Goal: Register for event/course: Register for event/course

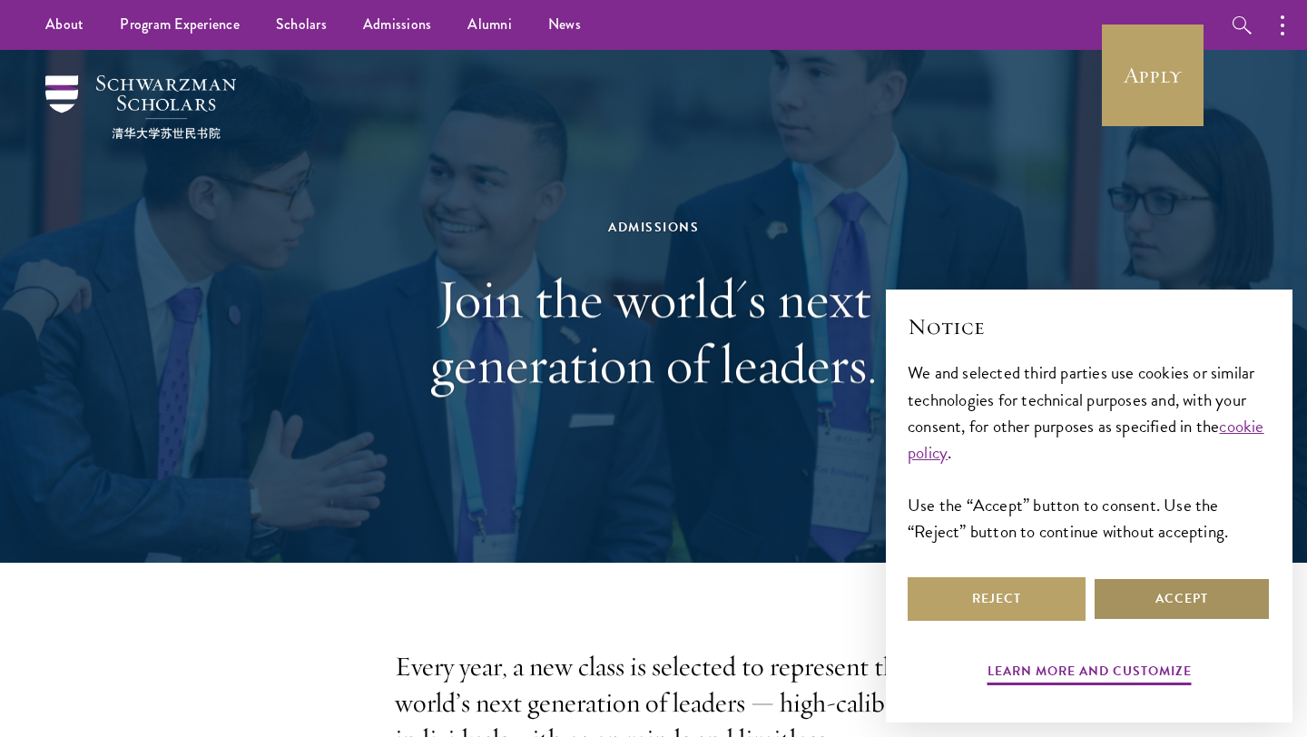
click at [1167, 605] on button "Accept" at bounding box center [1182, 599] width 178 height 44
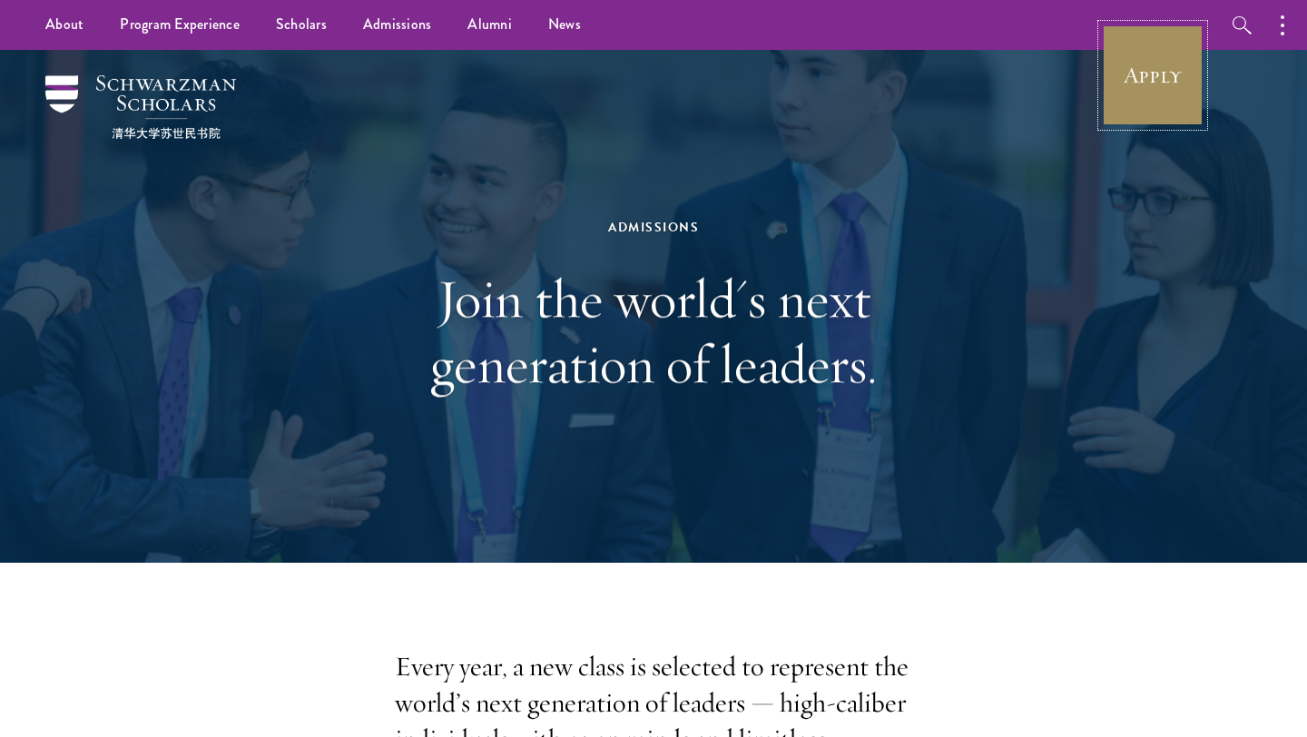
click at [1154, 96] on link "Apply" at bounding box center [1153, 76] width 102 height 102
click at [1160, 101] on link "Apply" at bounding box center [1153, 76] width 102 height 102
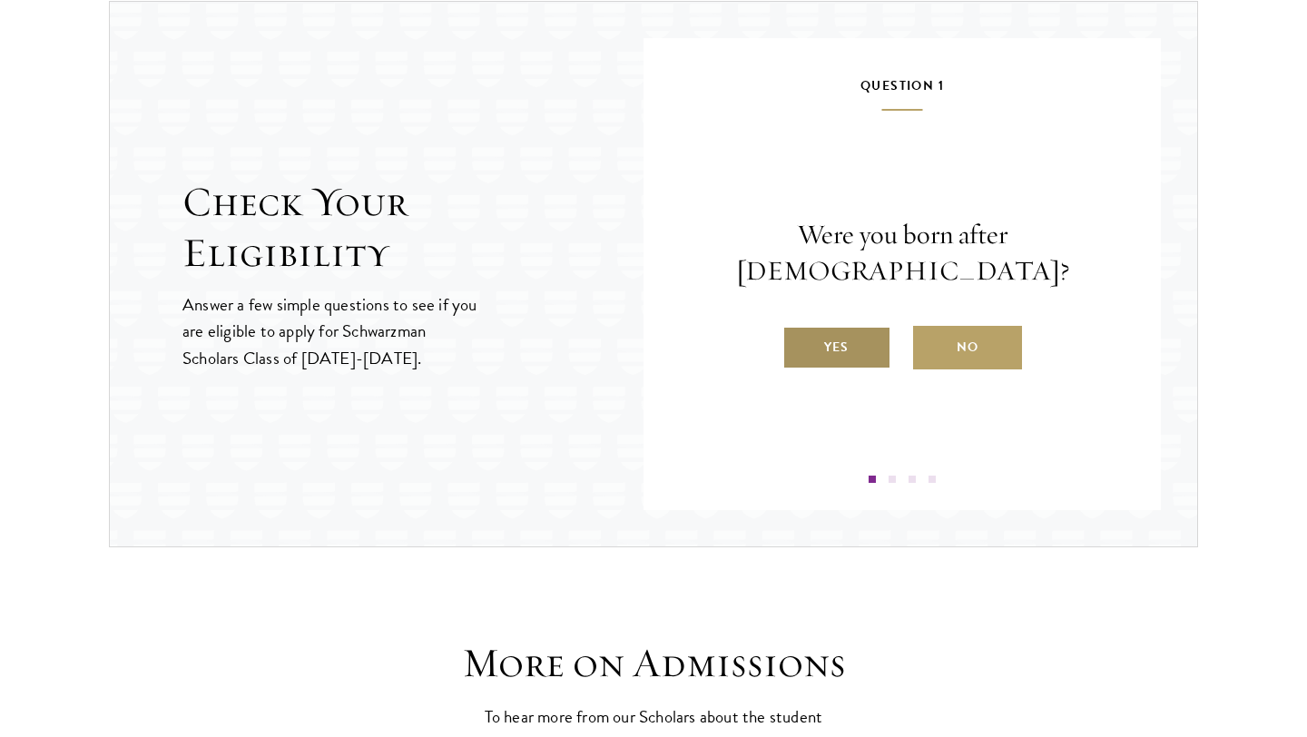
click at [790, 339] on label "Yes" at bounding box center [836, 348] width 109 height 44
click at [790, 339] on input "Yes" at bounding box center [790, 336] width 16 height 16
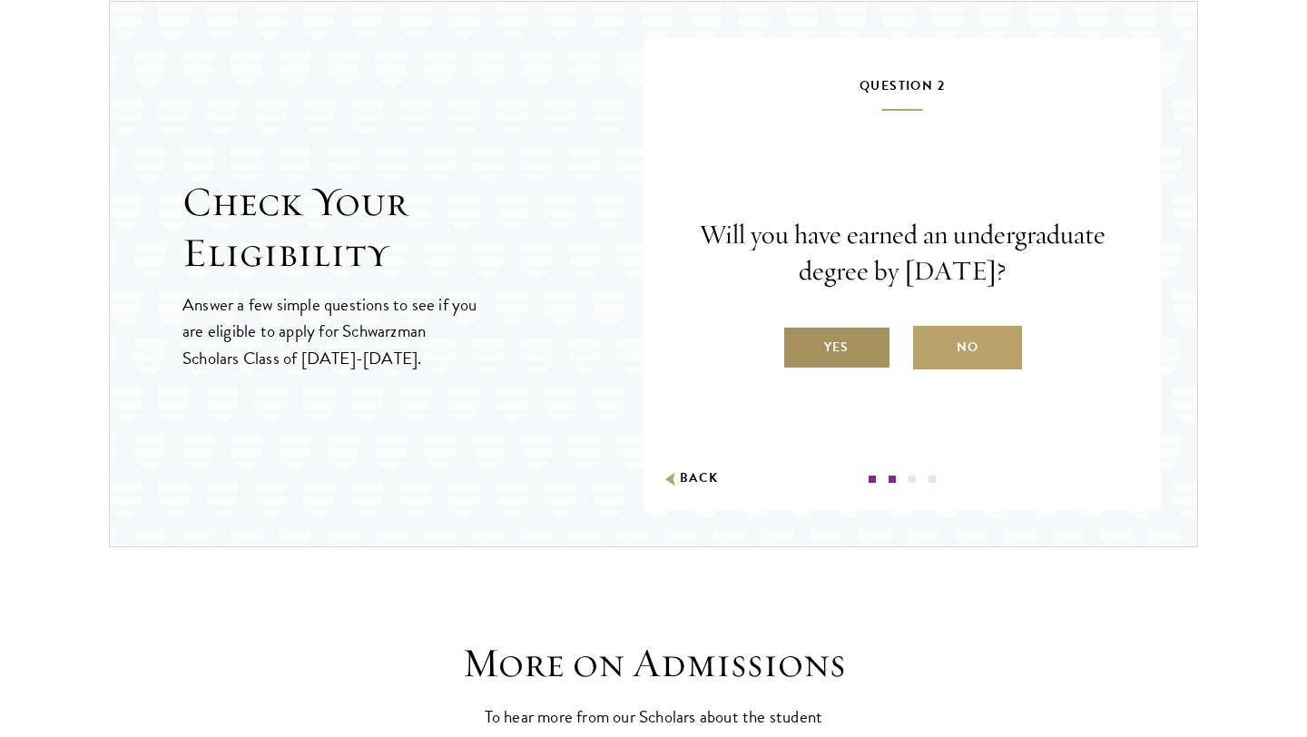
click at [858, 358] on label "Yes" at bounding box center [836, 348] width 109 height 44
click at [799, 344] on input "Yes" at bounding box center [790, 336] width 16 height 16
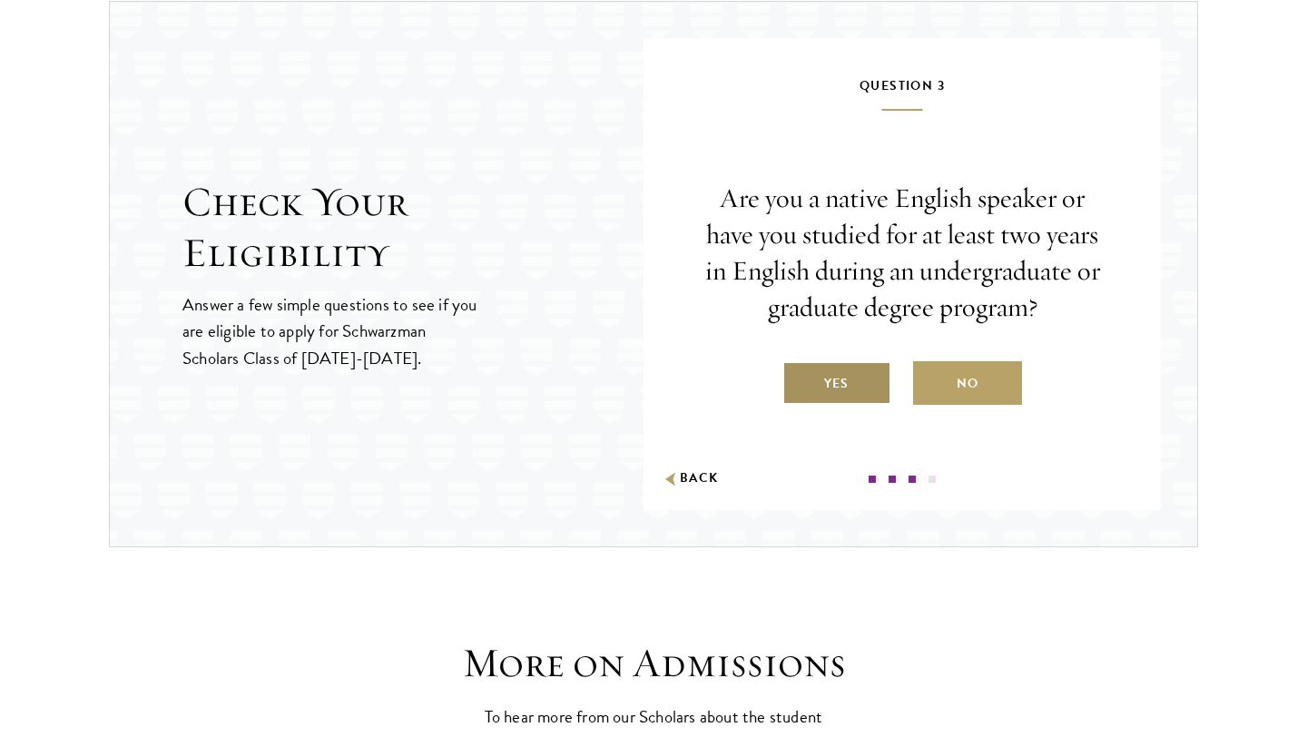
click at [847, 383] on label "Yes" at bounding box center [836, 383] width 109 height 44
click at [799, 380] on input "Yes" at bounding box center [790, 372] width 16 height 16
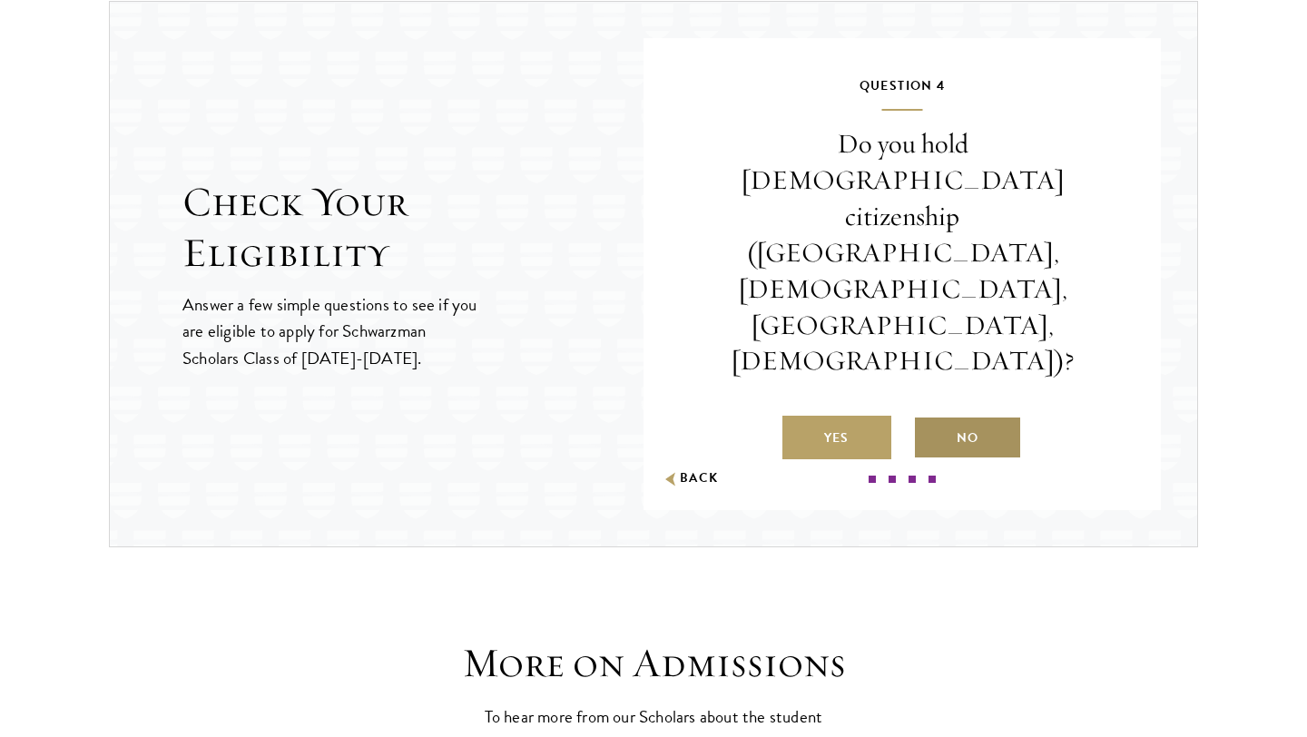
click at [945, 416] on label "No" at bounding box center [967, 438] width 109 height 44
click at [929, 418] on input "No" at bounding box center [921, 426] width 16 height 16
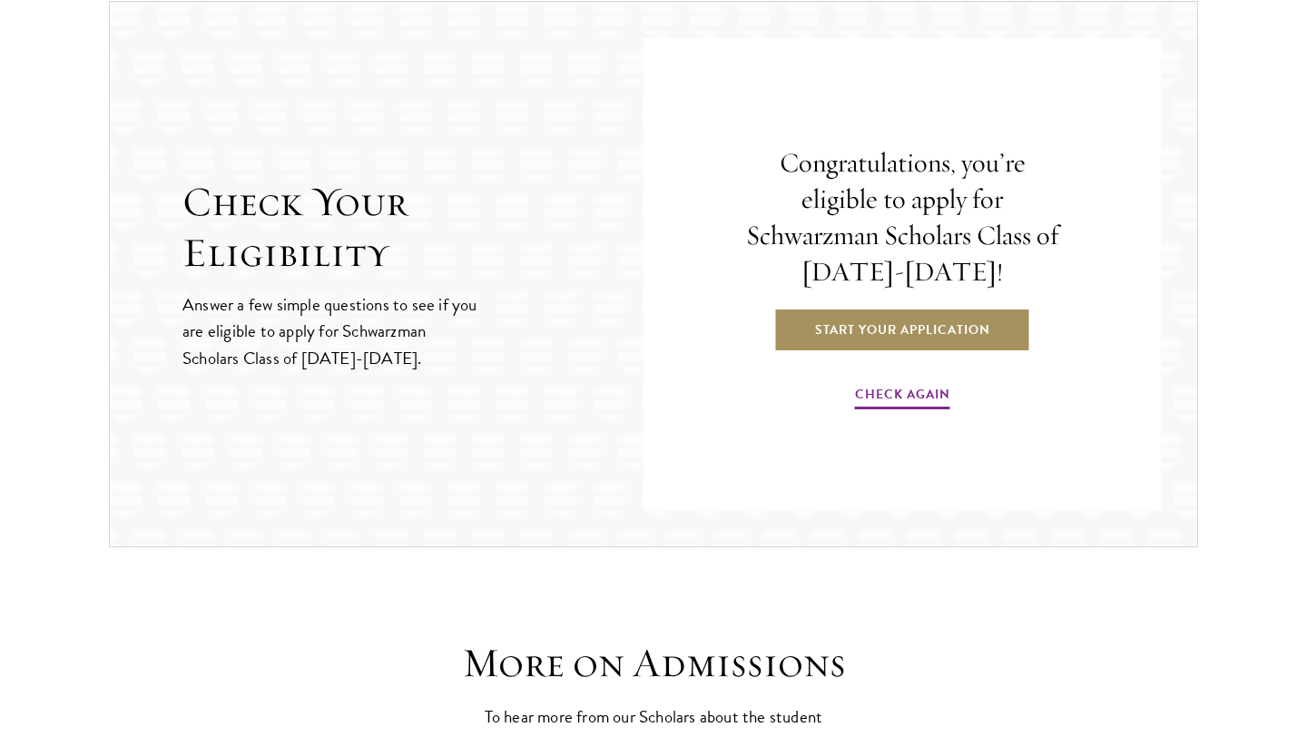
click at [918, 332] on link "Start Your Application" at bounding box center [902, 330] width 257 height 44
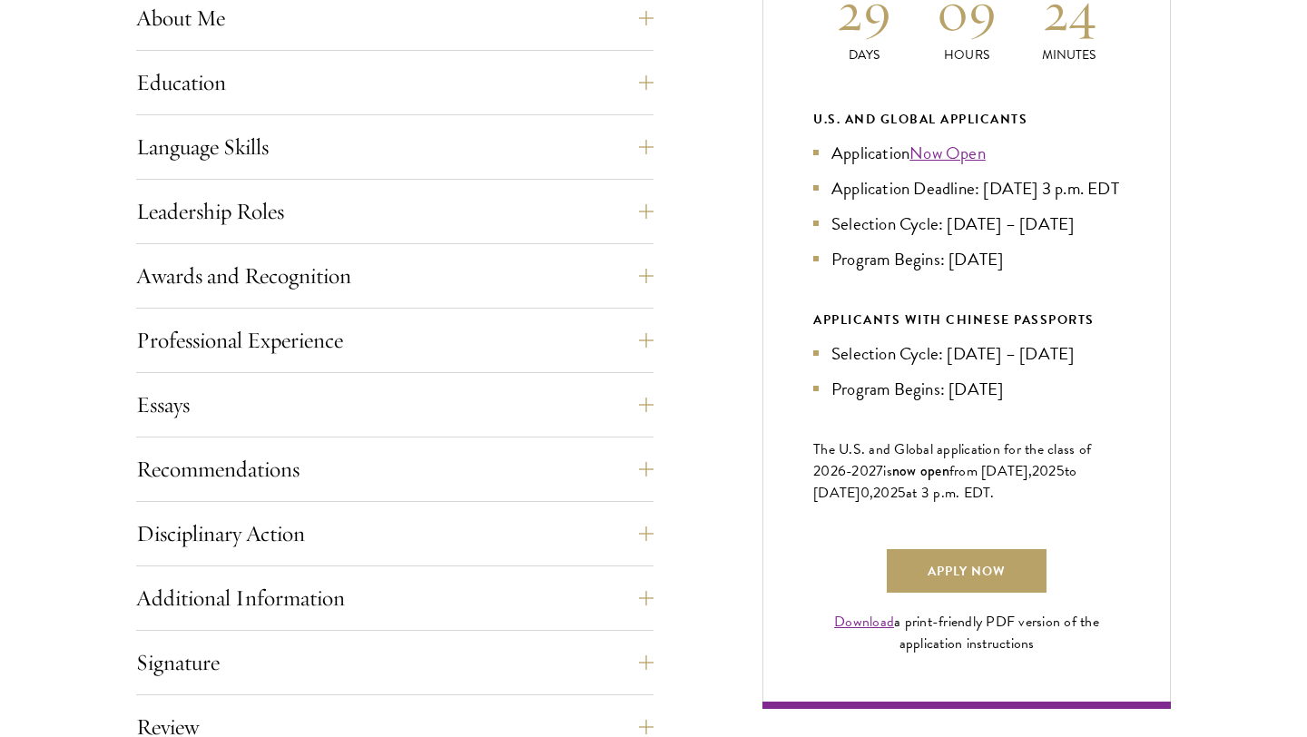
scroll to position [928, 0]
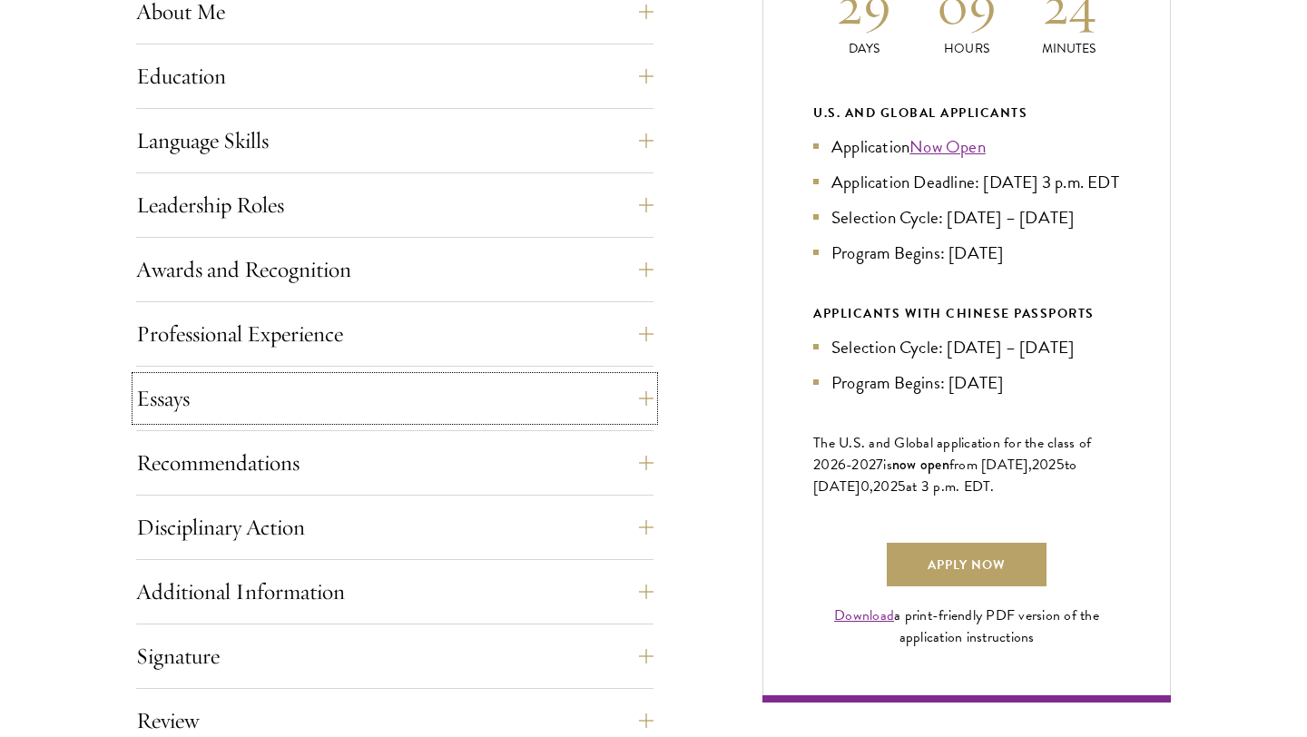
click at [386, 409] on button "Essays" at bounding box center [394, 399] width 517 height 44
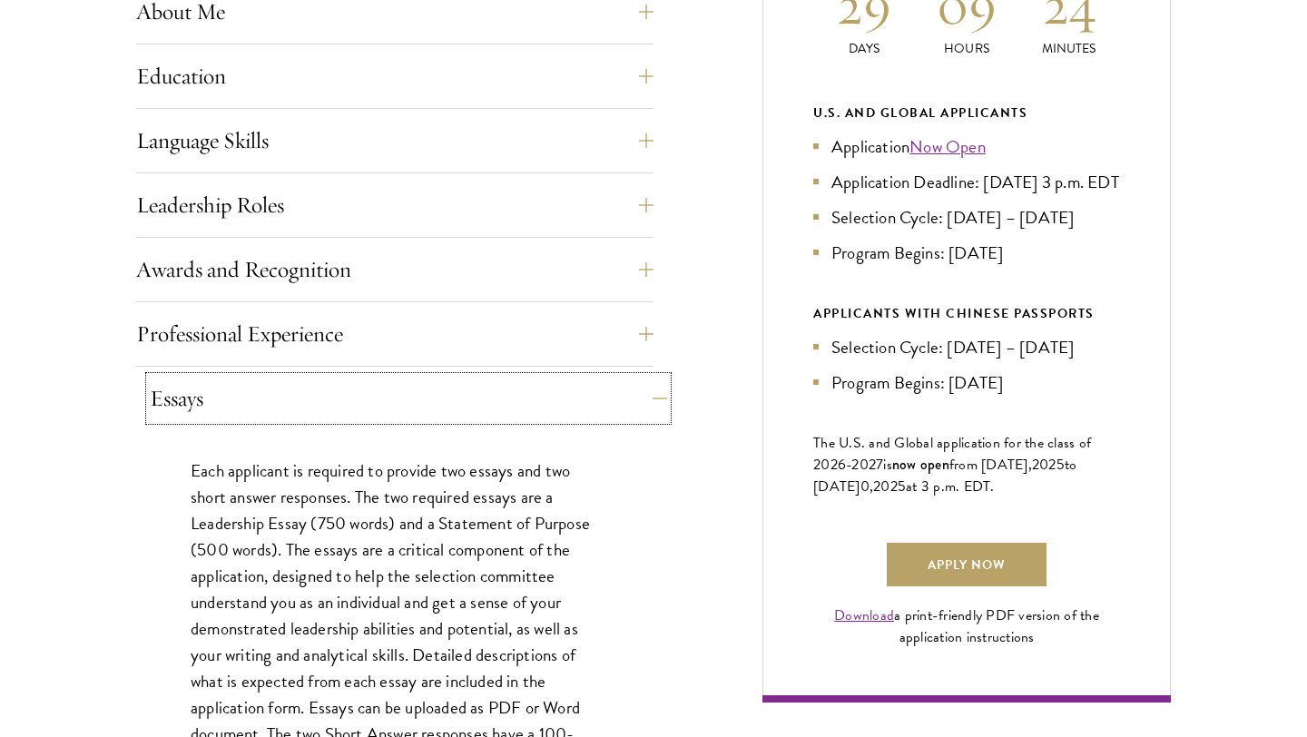
click at [387, 402] on button "Essays" at bounding box center [408, 399] width 517 height 44
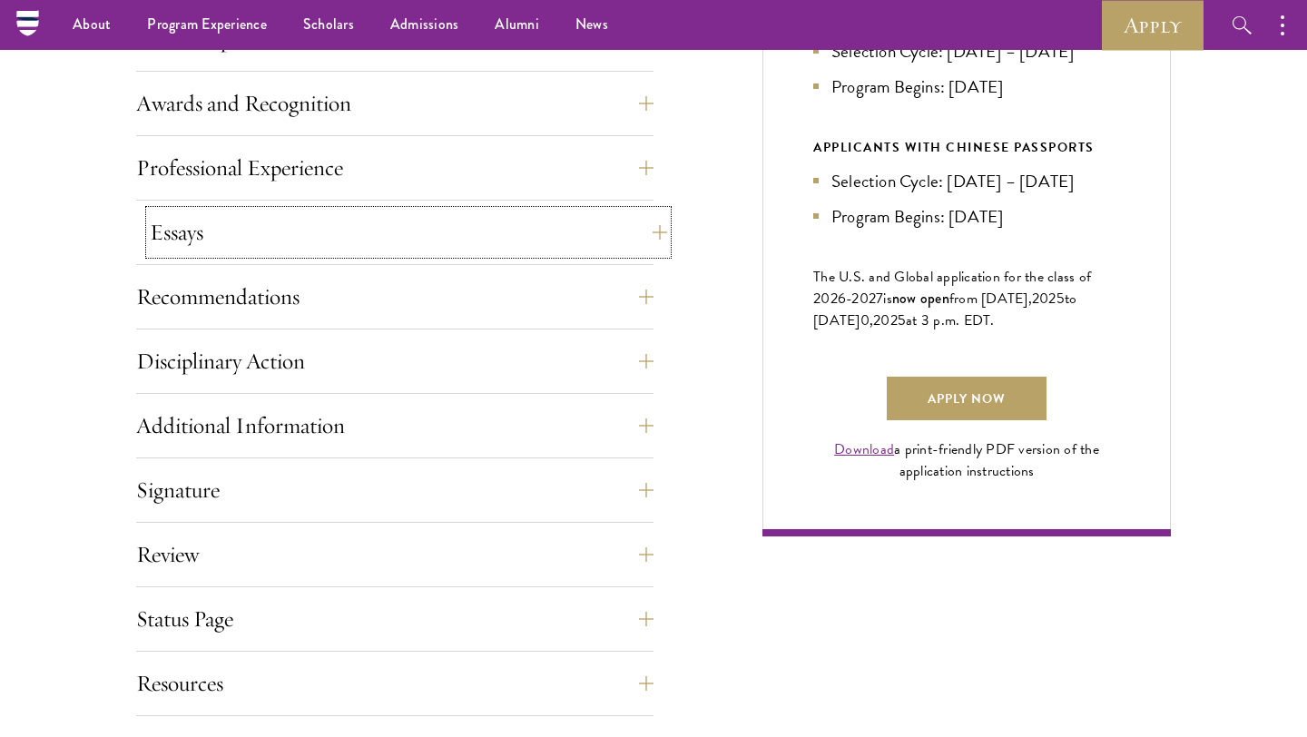
scroll to position [1091, 0]
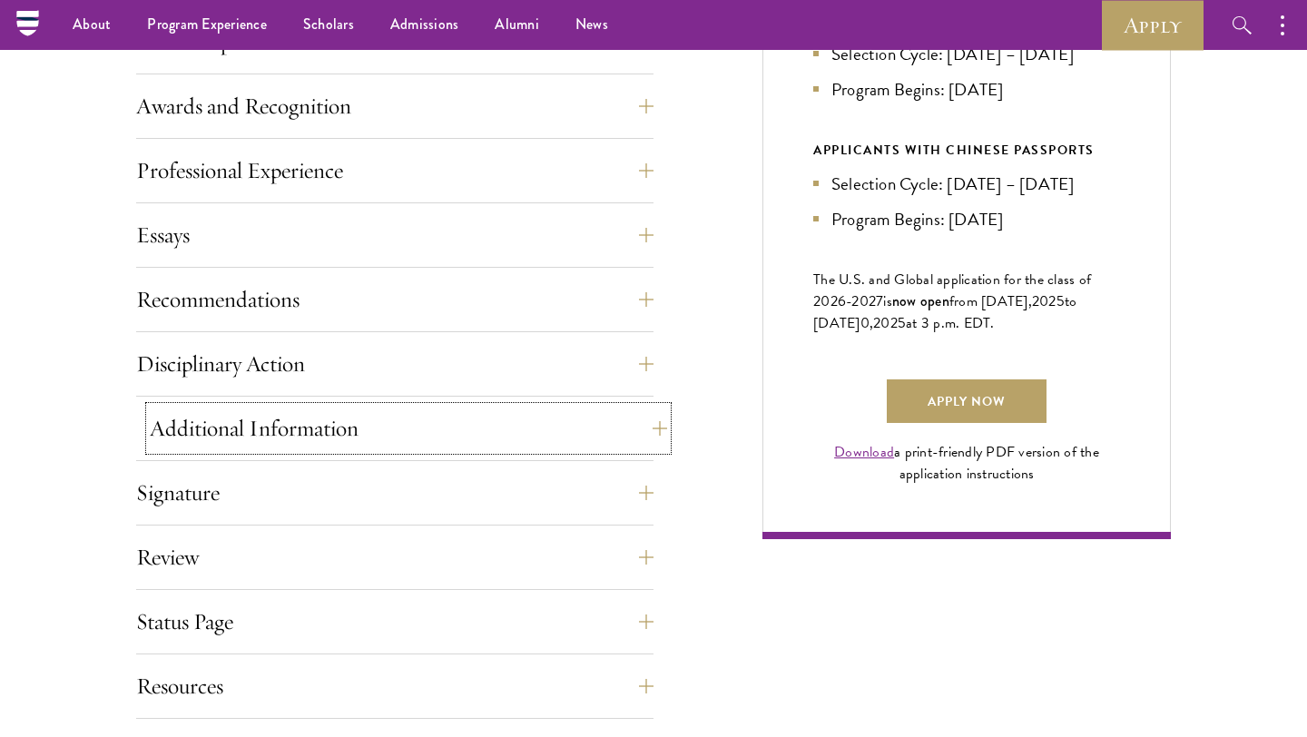
click at [355, 436] on button "Additional Information" at bounding box center [408, 429] width 517 height 44
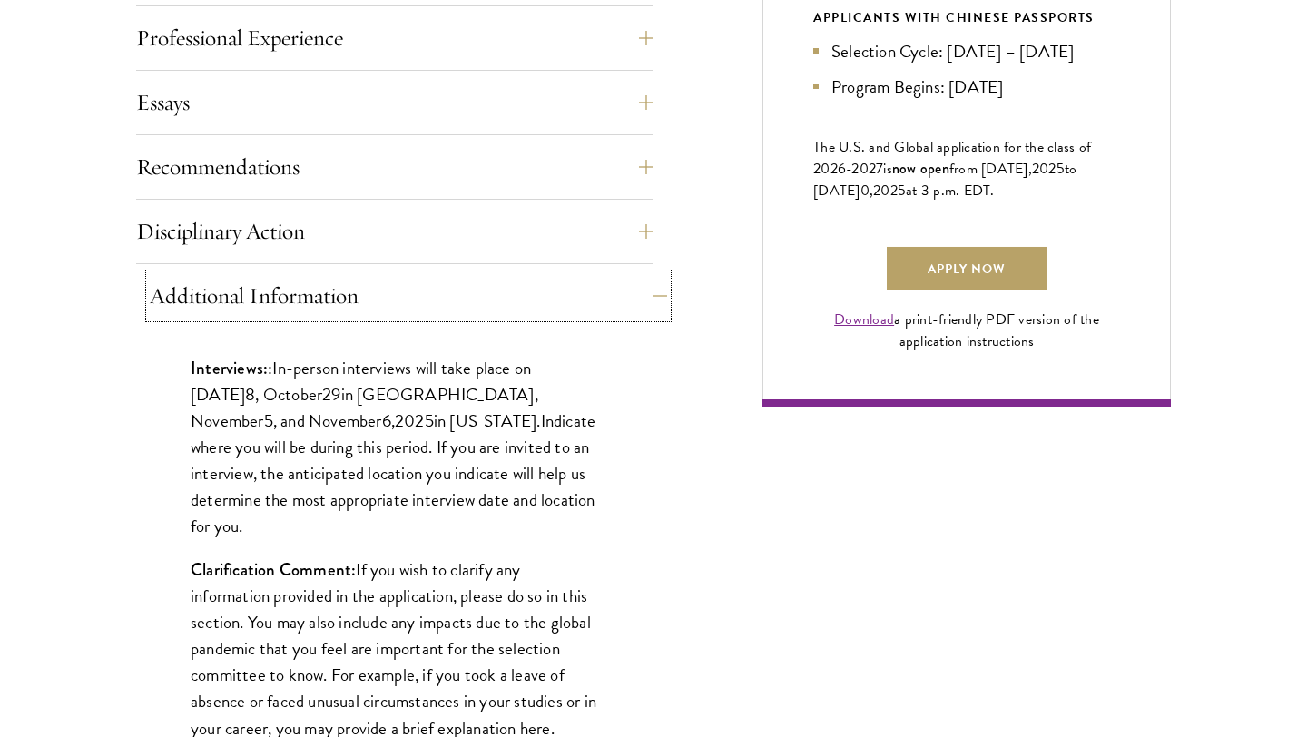
scroll to position [1225, 0]
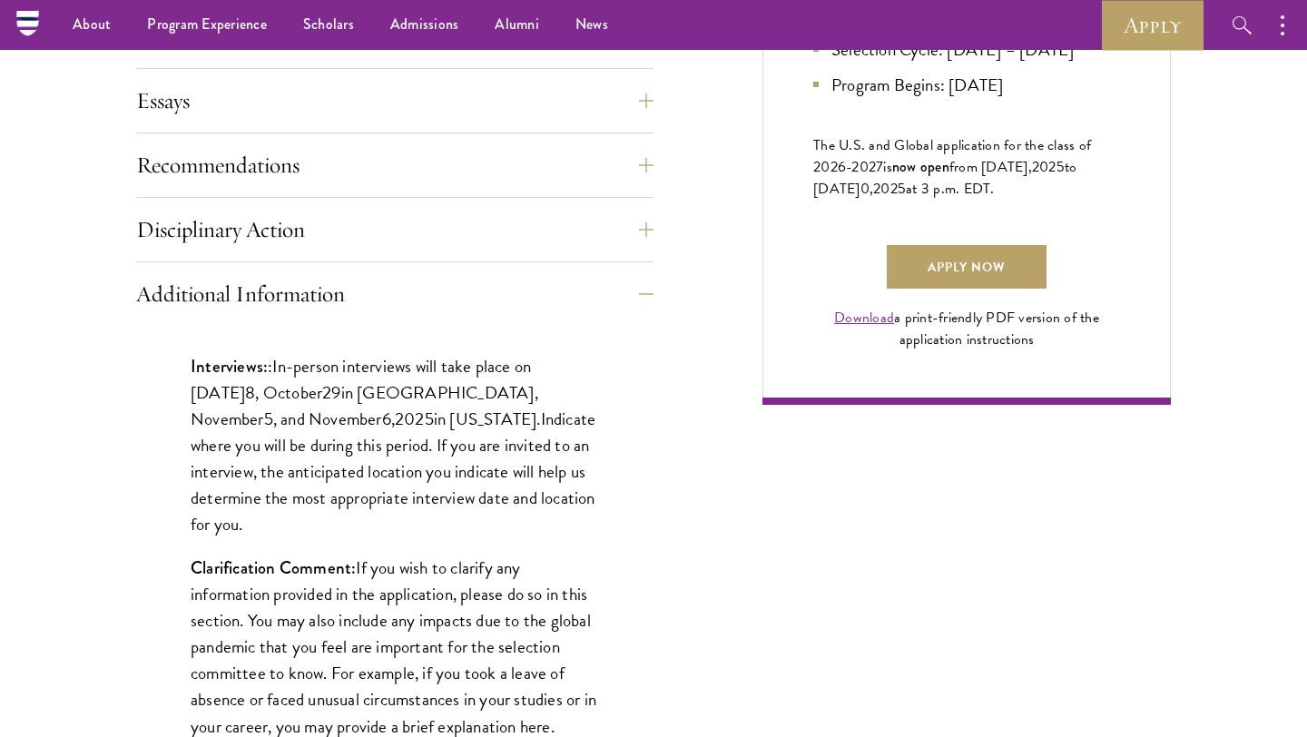
click at [375, 336] on div "Interviews: : In-person interviews will take place on October 2 8 , October 29 …" at bounding box center [394, 630] width 517 height 608
click at [369, 282] on button "Additional Information" at bounding box center [408, 294] width 517 height 44
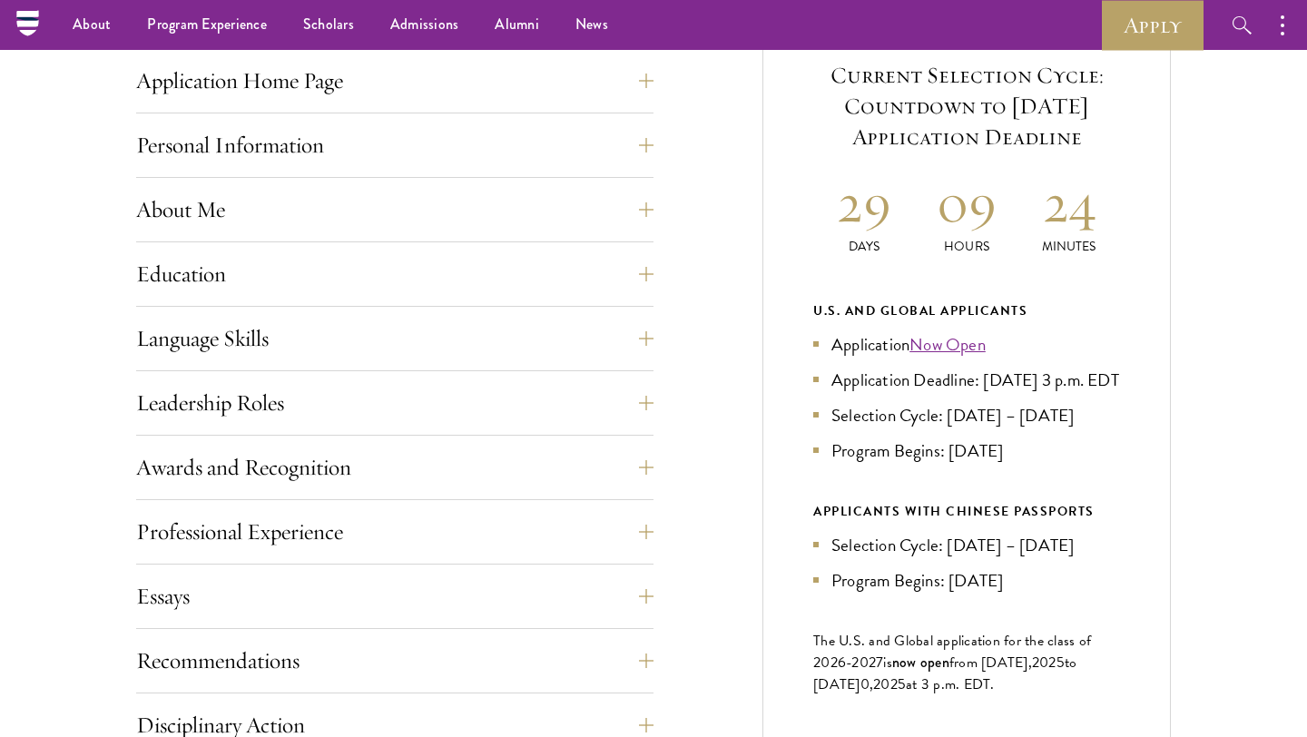
scroll to position [719, 0]
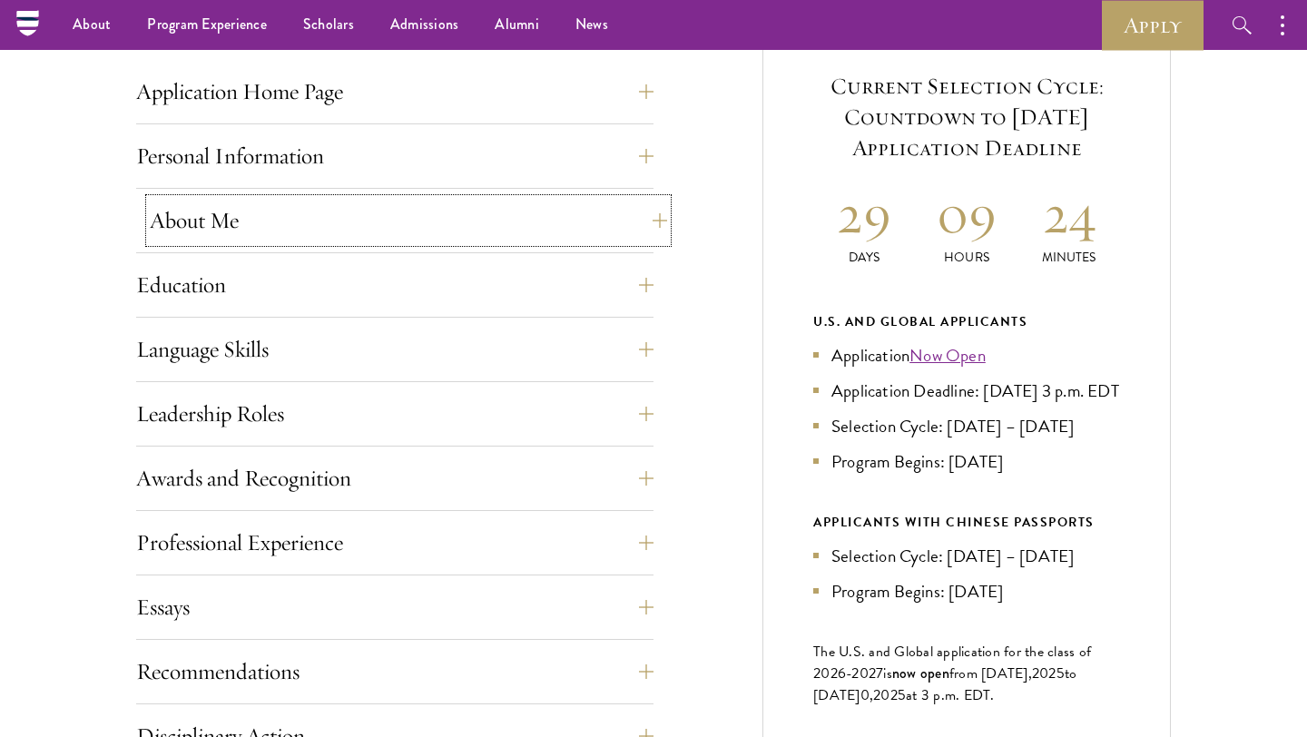
click at [364, 231] on button "About Me" at bounding box center [408, 221] width 517 height 44
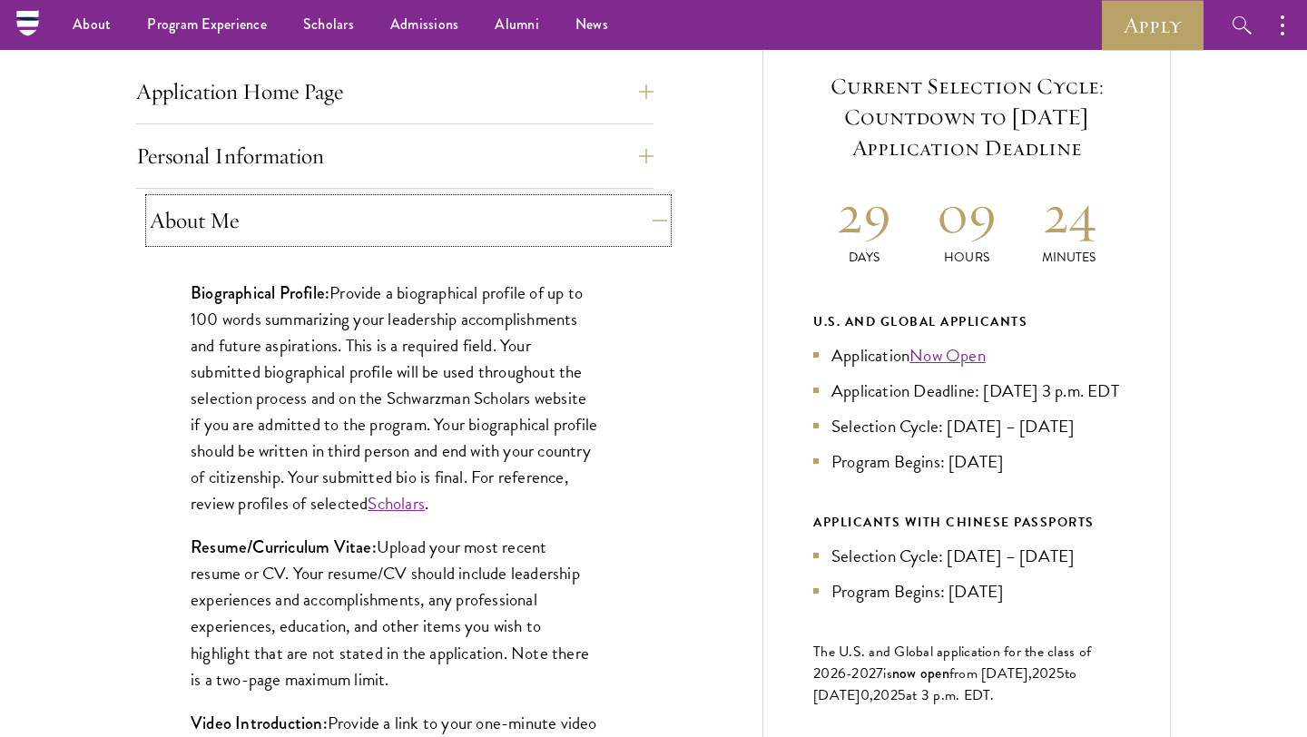
click at [364, 231] on button "About Me" at bounding box center [408, 221] width 517 height 44
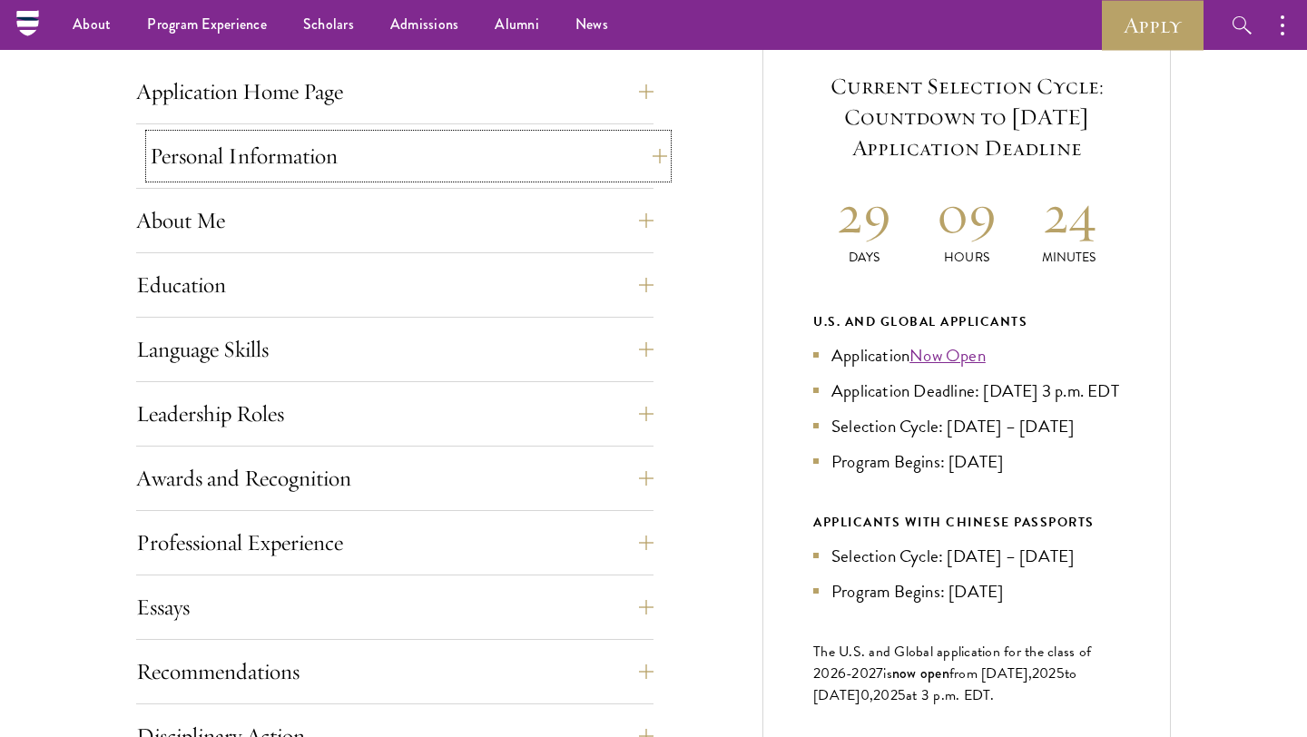
click at [363, 158] on button "Personal Information" at bounding box center [408, 156] width 517 height 44
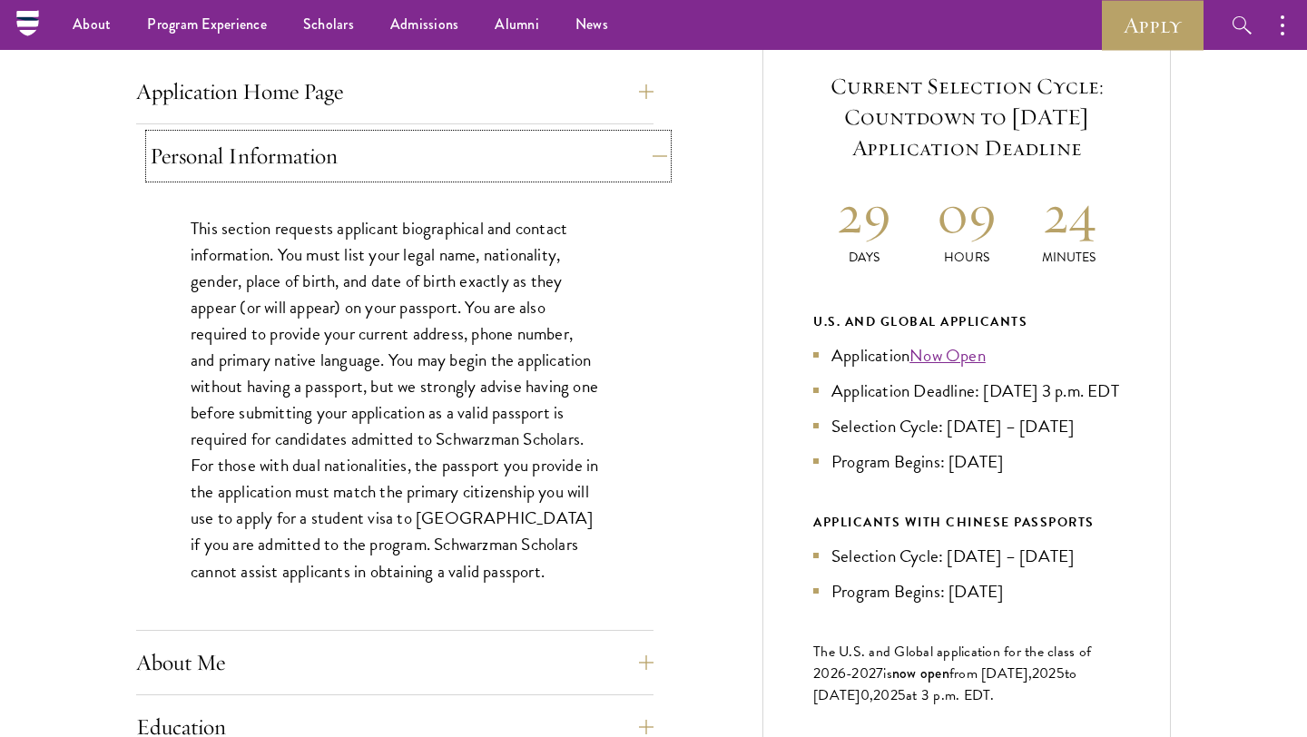
click at [363, 158] on button "Personal Information" at bounding box center [408, 156] width 517 height 44
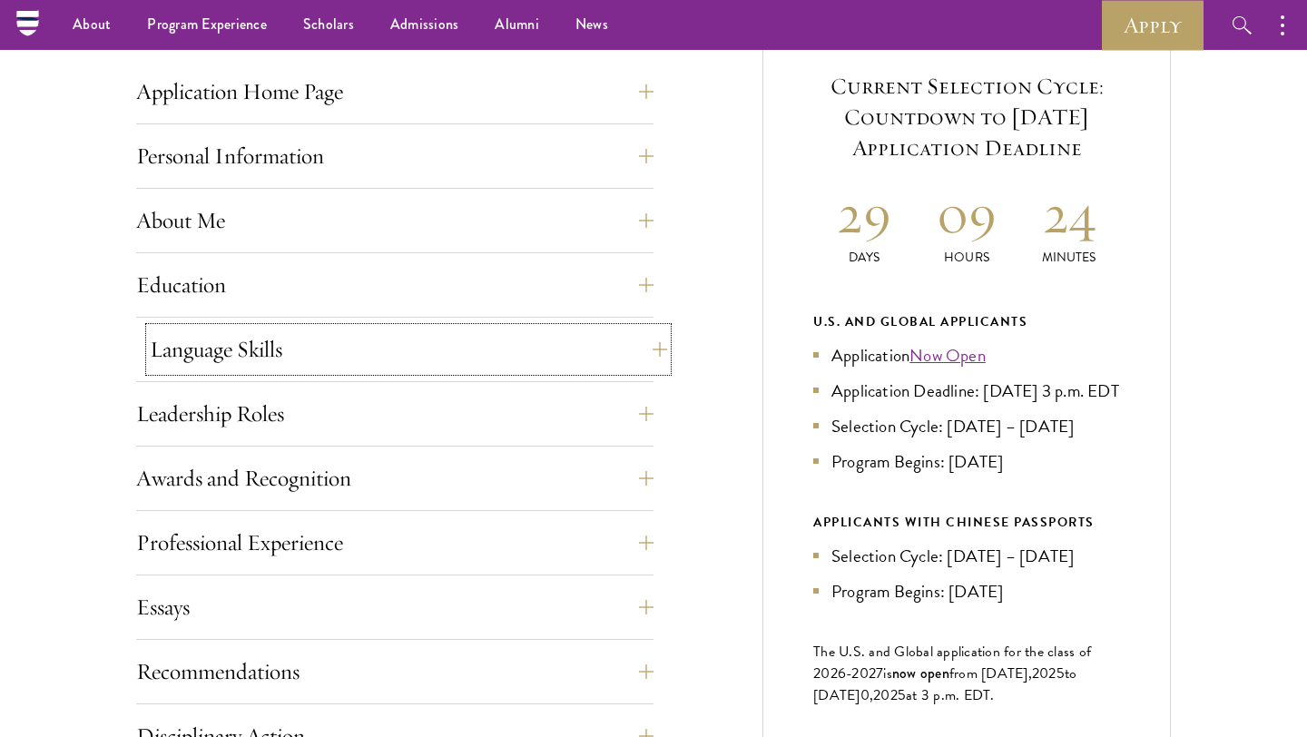
click at [312, 347] on button "Language Skills" at bounding box center [408, 350] width 517 height 44
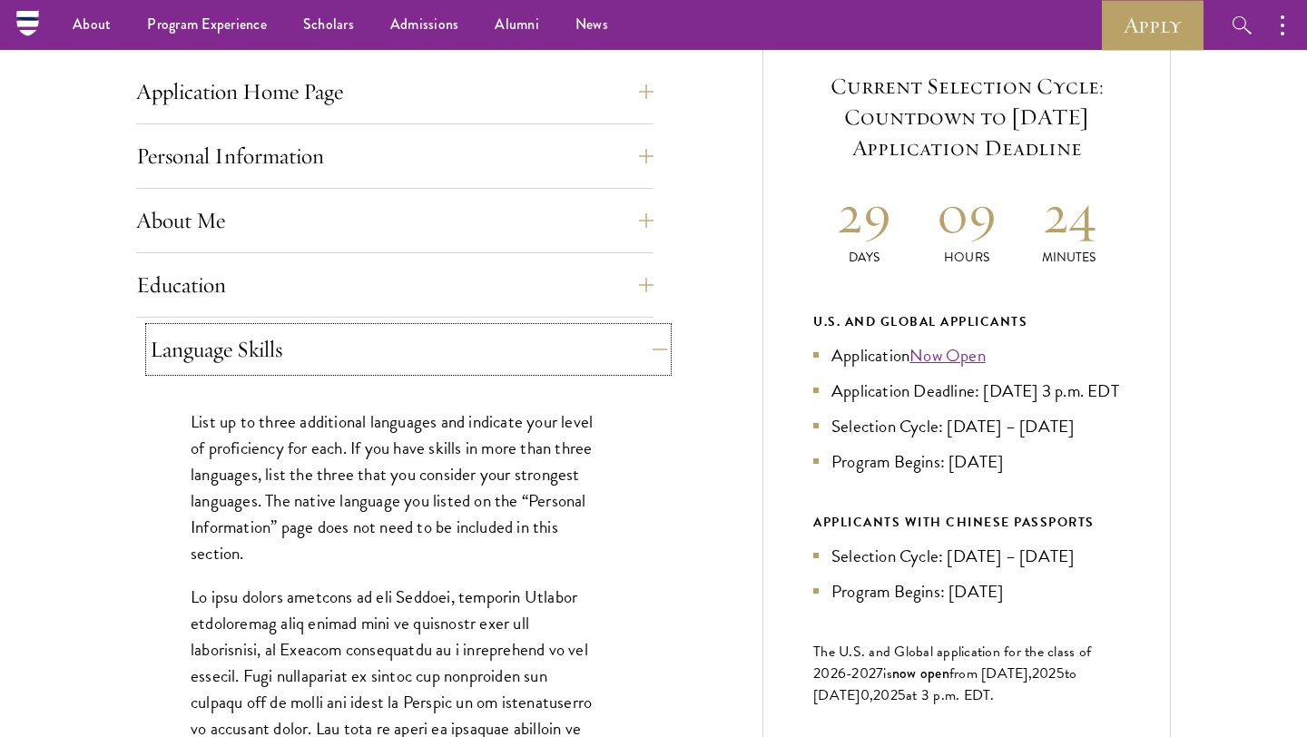
click at [312, 347] on button "Language Skills" at bounding box center [408, 350] width 517 height 44
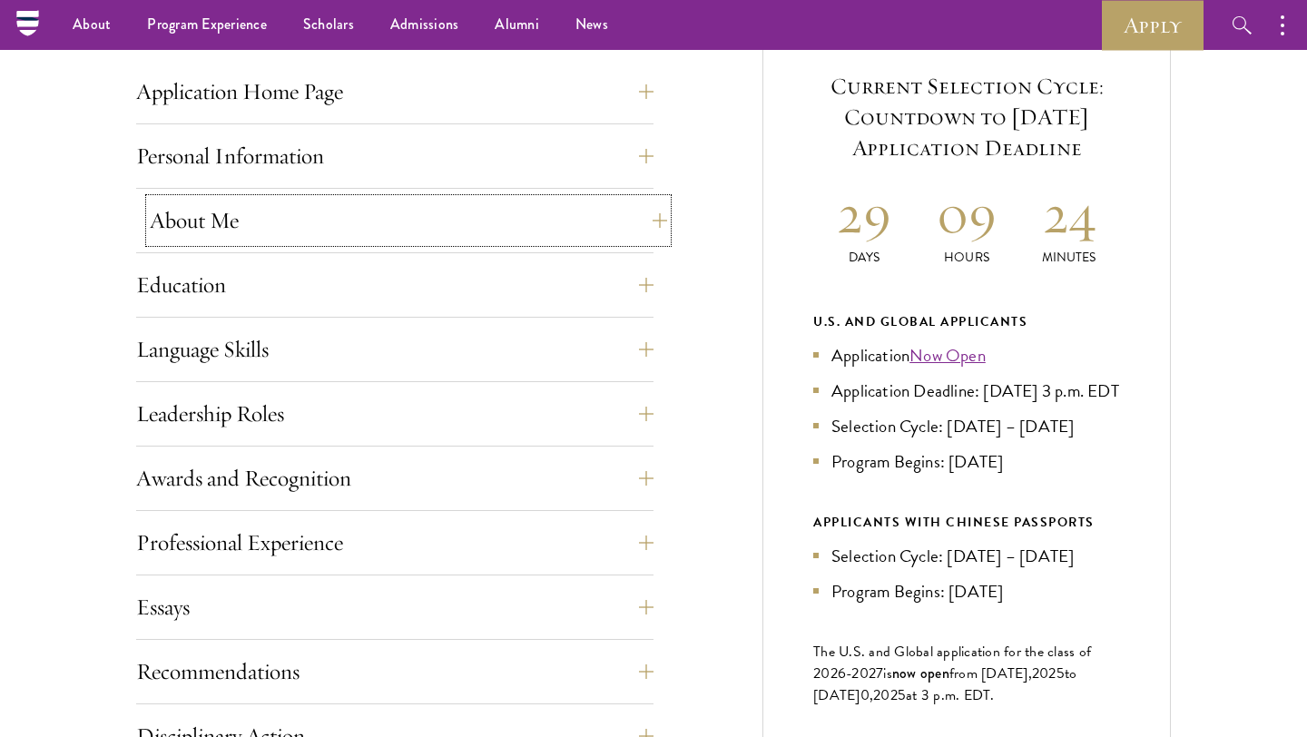
click at [316, 220] on button "About Me" at bounding box center [408, 221] width 517 height 44
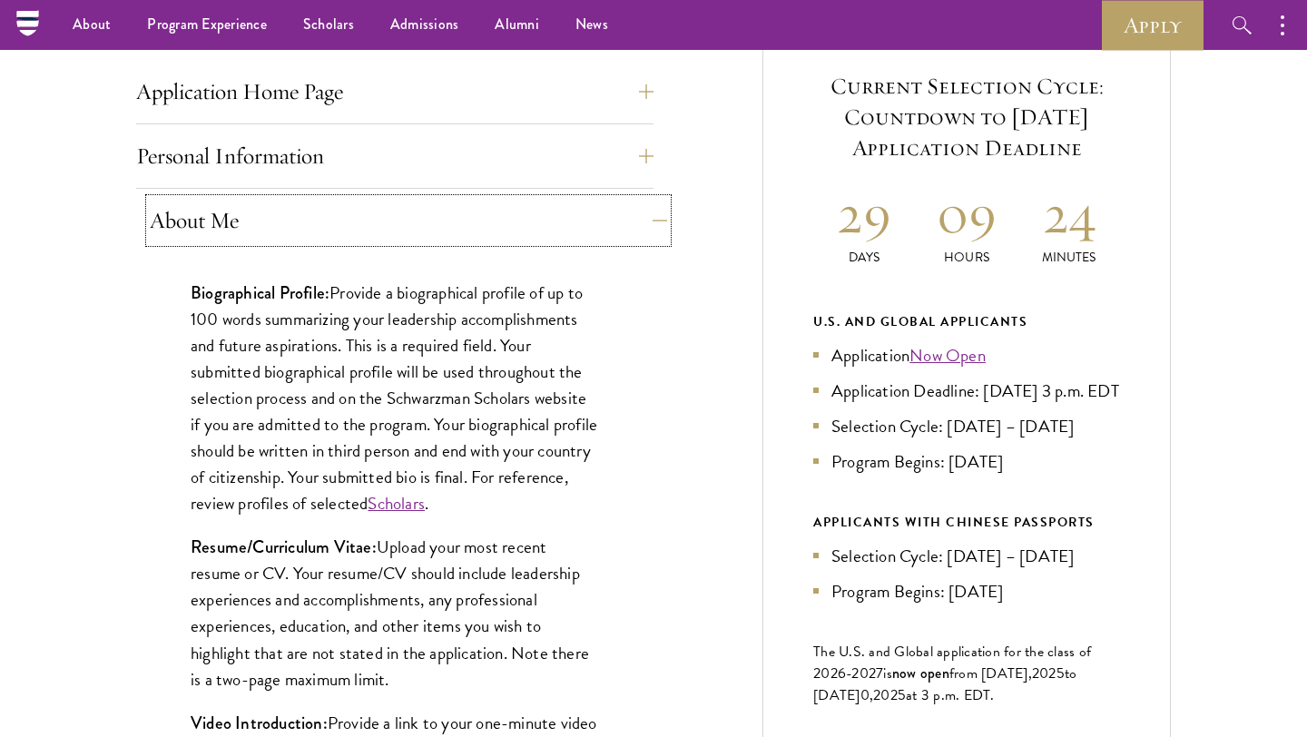
click at [316, 220] on button "About Me" at bounding box center [408, 221] width 517 height 44
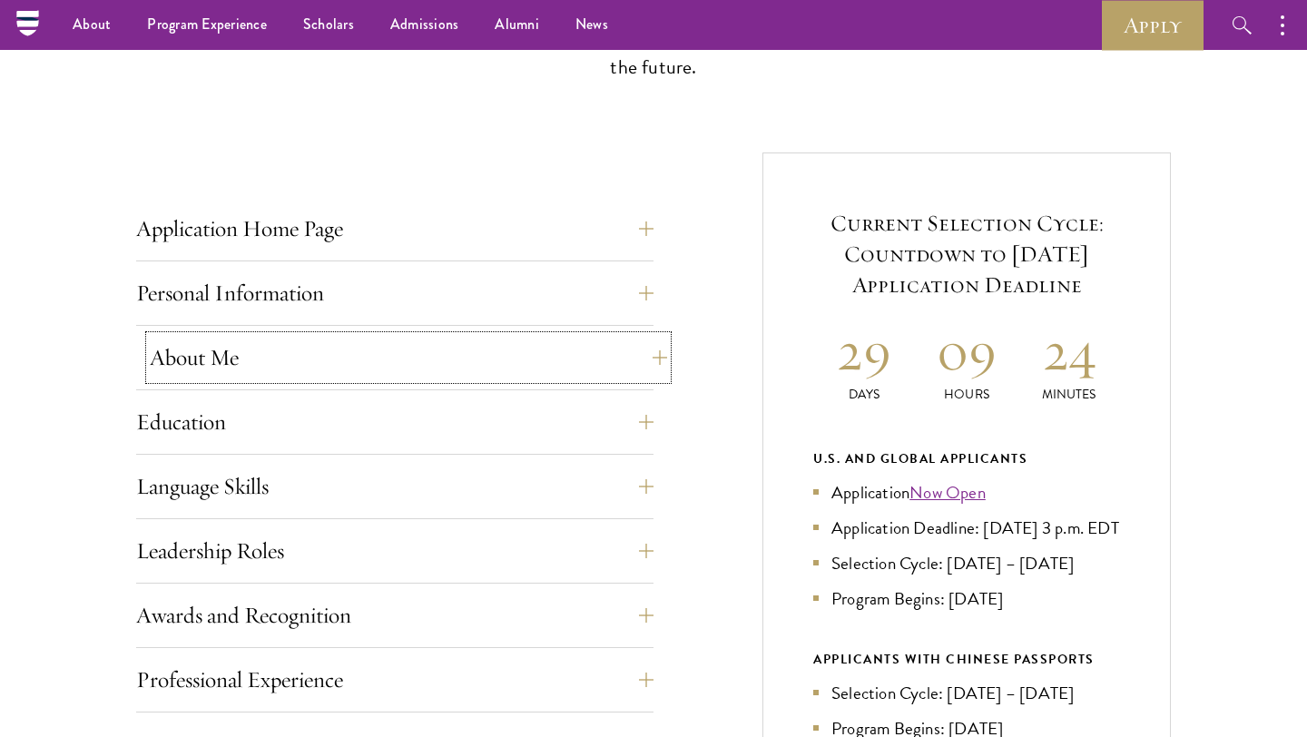
scroll to position [575, 0]
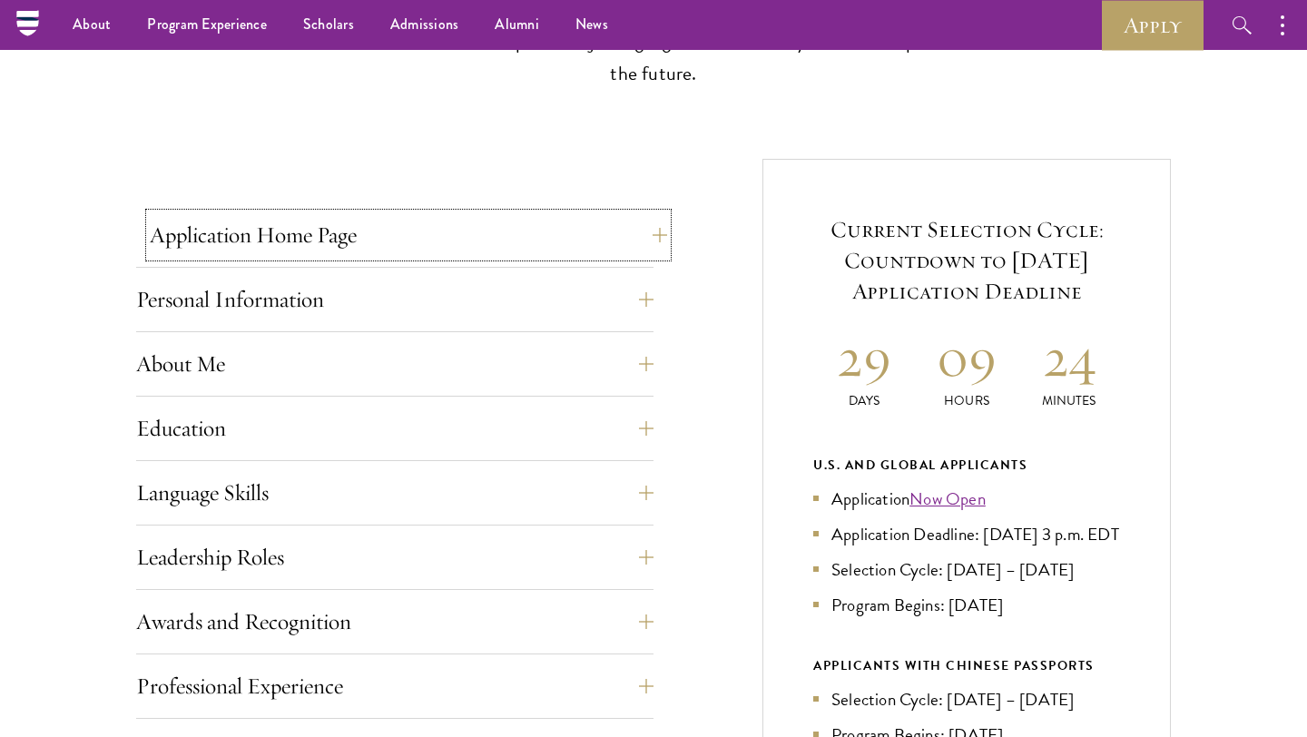
click at [315, 221] on button "Application Home Page" at bounding box center [408, 235] width 517 height 44
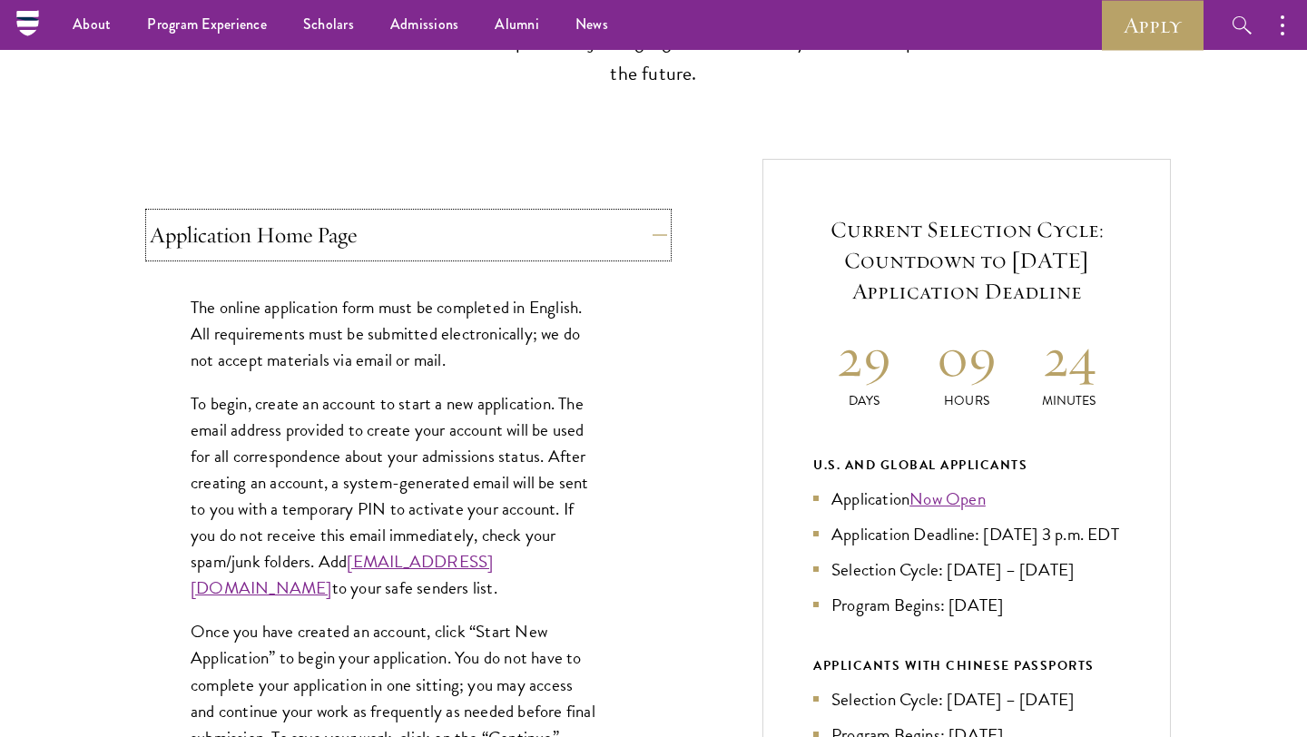
click at [315, 221] on button "Application Home Page" at bounding box center [408, 235] width 517 height 44
